Goal: Transaction & Acquisition: Purchase product/service

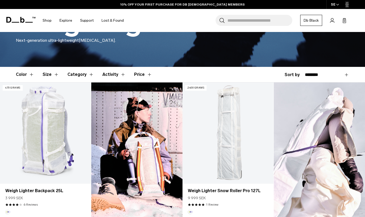
scroll to position [109, 0]
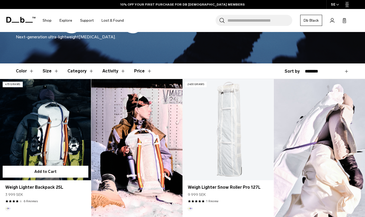
click at [41, 137] on link "Weigh Lighter Backpack 25L" at bounding box center [45, 129] width 91 height 101
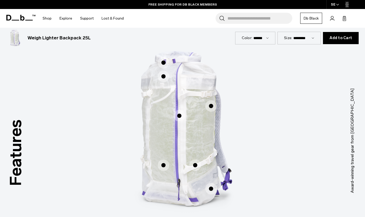
scroll to position [236, 0]
click at [178, 119] on span "1 / 3" at bounding box center [180, 116] width 12 height 12
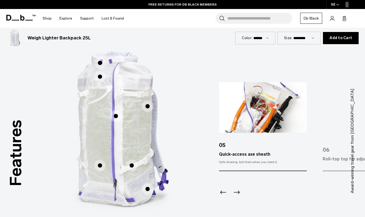
click at [149, 108] on span "1 / 3" at bounding box center [148, 107] width 12 height 12
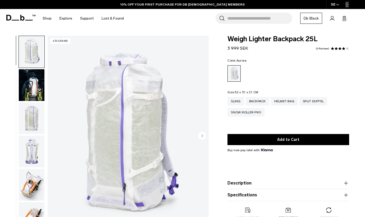
scroll to position [0, 0]
click at [234, 101] on div "Sling" at bounding box center [236, 101] width 16 height 8
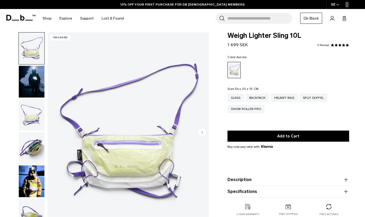
scroll to position [5, 0]
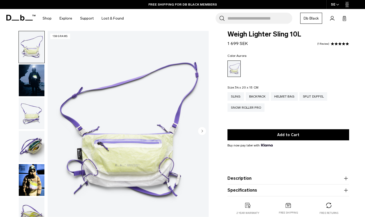
click at [37, 59] on img "button" at bounding box center [32, 47] width 26 height 32
click at [38, 73] on img "button" at bounding box center [32, 81] width 26 height 32
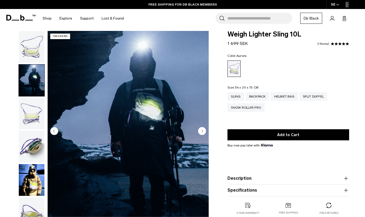
click at [30, 120] on img "button" at bounding box center [32, 114] width 26 height 32
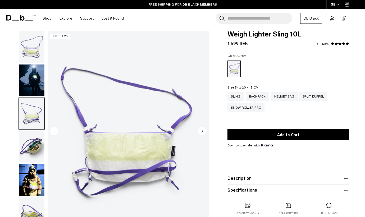
click at [30, 143] on img "button" at bounding box center [32, 147] width 26 height 32
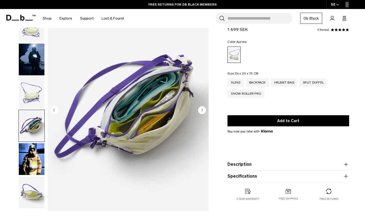
scroll to position [26, 0]
click at [29, 161] on img "button" at bounding box center [32, 159] width 26 height 32
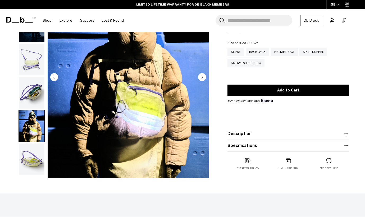
scroll to position [59, 0]
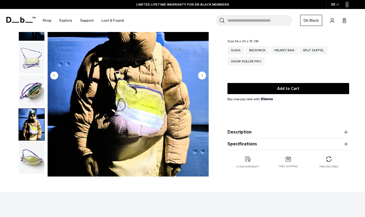
click at [31, 160] on img "button" at bounding box center [32, 158] width 26 height 32
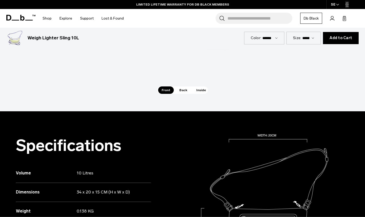
scroll to position [390, 0]
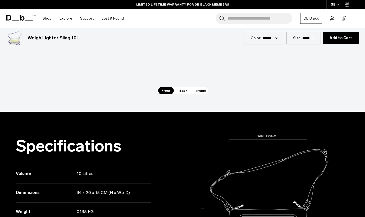
click at [183, 92] on span "Back" at bounding box center [183, 90] width 15 height 7
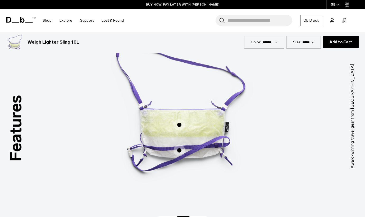
scroll to position [262, 0]
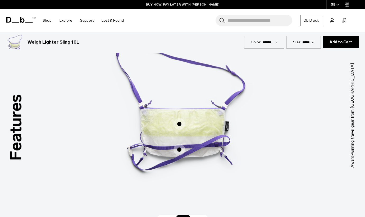
click at [180, 151] on span "2 / 3" at bounding box center [180, 150] width 12 height 12
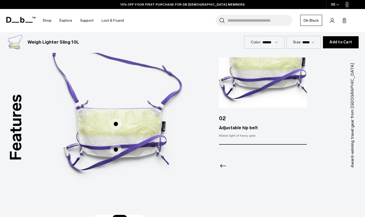
click at [116, 124] on span "2 / 3" at bounding box center [116, 124] width 12 height 12
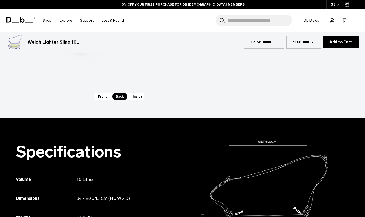
scroll to position [387, 0]
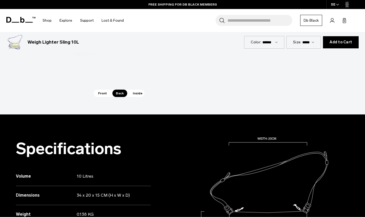
click at [137, 91] on span "Inside" at bounding box center [137, 93] width 17 height 7
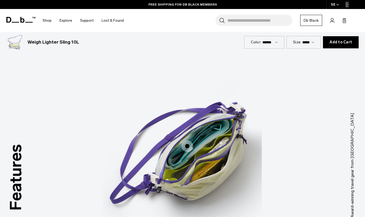
scroll to position [215, 0]
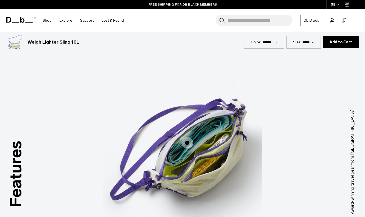
click at [189, 142] on span "3 / 3" at bounding box center [188, 143] width 12 height 12
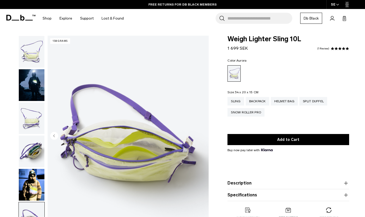
scroll to position [0, 0]
